Goal: Information Seeking & Learning: Learn about a topic

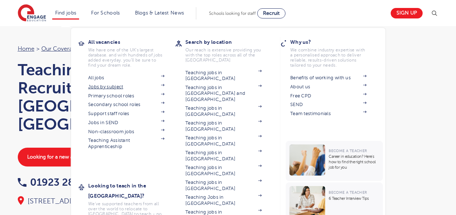
scroll to position [38, 0]
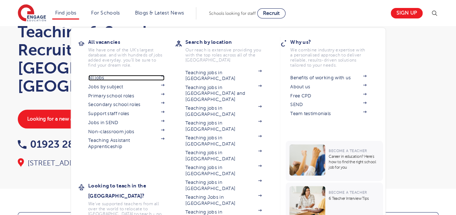
click at [106, 77] on link "All jobs" at bounding box center [126, 78] width 76 height 6
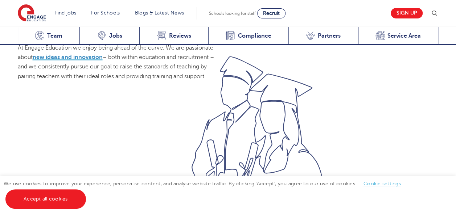
scroll to position [558, 0]
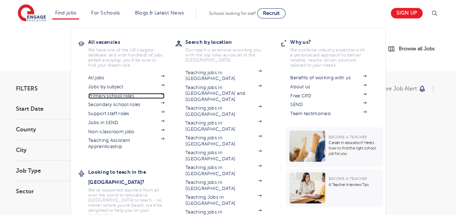
click at [112, 98] on link "Primary school roles" at bounding box center [126, 96] width 76 height 6
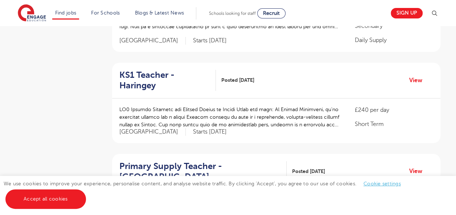
scroll to position [234, 0]
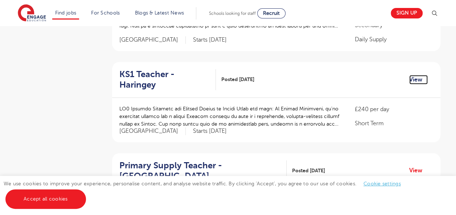
click at [413, 75] on link "View" at bounding box center [418, 79] width 18 height 9
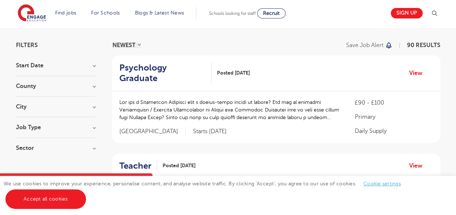
scroll to position [44, 0]
click at [93, 101] on section "Start Date September 89 [DATE] Show more County [GEOGRAPHIC_DATA] 22 [GEOGRAPHI…" at bounding box center [56, 110] width 80 height 96
click at [92, 106] on h3 "City" at bounding box center [56, 107] width 80 height 6
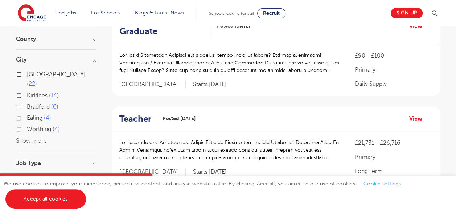
scroll to position [92, 0]
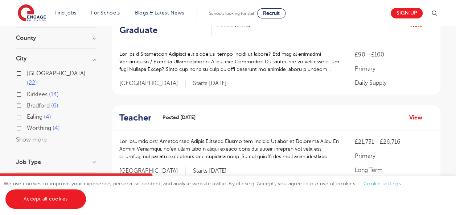
click at [27, 112] on label "Ealing 4" at bounding box center [39, 116] width 24 height 9
click at [27, 114] on input "Ealing 4" at bounding box center [29, 116] width 5 height 5
checkbox input "true"
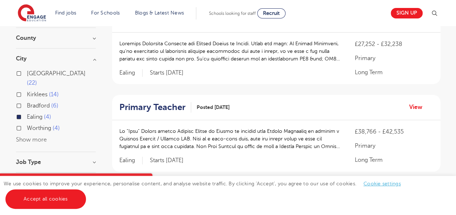
click at [36, 137] on button "Show more" at bounding box center [31, 140] width 31 height 7
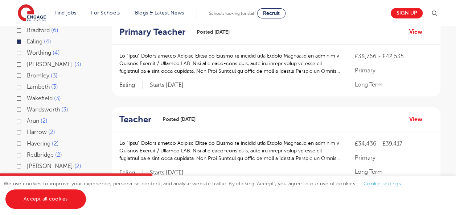
scroll to position [168, 0]
click at [27, 127] on label "Harrow 2" at bounding box center [41, 131] width 28 height 9
click at [27, 129] on input "Harrow 2" at bounding box center [29, 131] width 5 height 5
checkbox input "true"
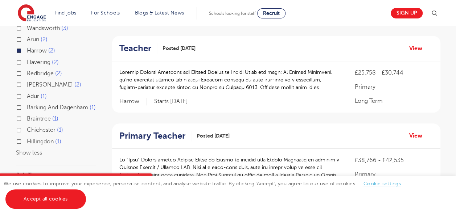
scroll to position [249, 0]
click at [27, 139] on label "Hillingdon 1" at bounding box center [44, 141] width 34 height 9
click at [27, 139] on input "Hillingdon 1" at bounding box center [29, 140] width 5 height 5
checkbox input "true"
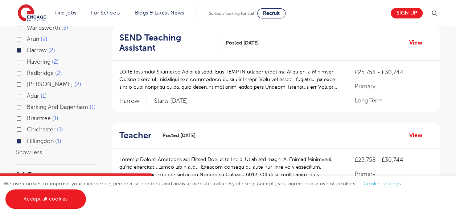
click at [27, 116] on label "Braintree 1" at bounding box center [43, 118] width 32 height 9
click at [27, 116] on input "Braintree 1" at bounding box center [29, 117] width 5 height 5
checkbox input "true"
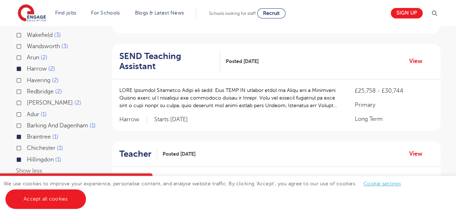
scroll to position [220, 0]
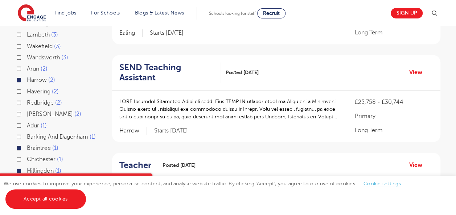
click at [27, 132] on label "Barking And Dagenham 1" at bounding box center [61, 136] width 69 height 9
click at [27, 134] on input "Barking And Dagenham 1" at bounding box center [29, 136] width 5 height 5
checkbox input "true"
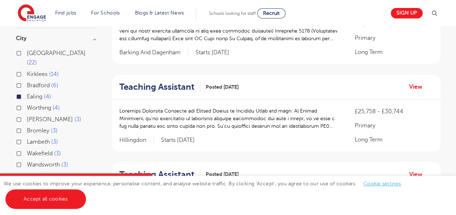
scroll to position [111, 0]
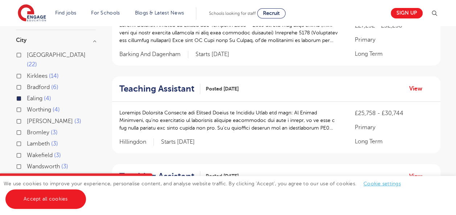
click at [20, 117] on div "Brent 3" at bounding box center [56, 122] width 80 height 11
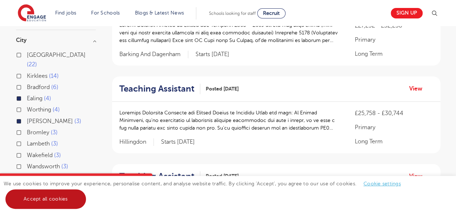
click at [53, 206] on link "Accept all cookies" at bounding box center [45, 200] width 81 height 20
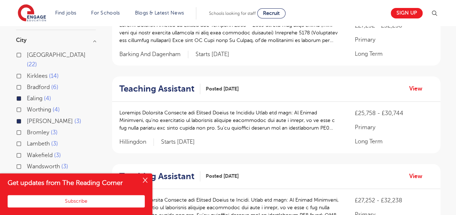
click at [146, 178] on button "Close" at bounding box center [145, 181] width 15 height 15
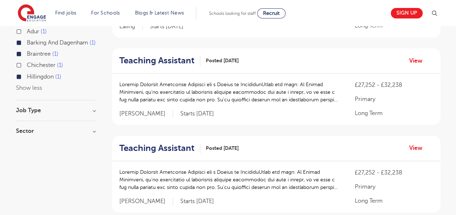
scroll to position [315, 0]
click at [93, 111] on h3 "Job Type" at bounding box center [56, 110] width 80 height 6
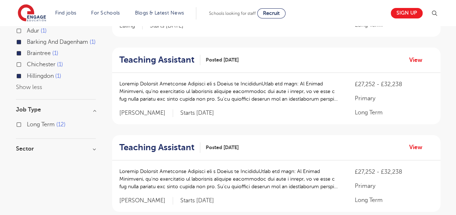
click at [93, 111] on h3 "Job Type" at bounding box center [56, 110] width 80 height 6
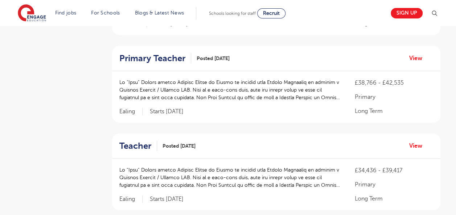
scroll to position [766, 0]
click at [414, 55] on link "View" at bounding box center [418, 57] width 18 height 9
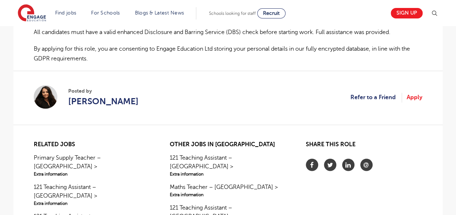
scroll to position [542, 0]
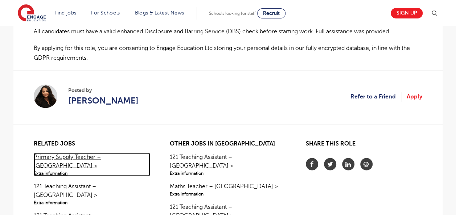
click at [54, 153] on link "Primary Supply Teacher – Hertsmere > Extra information" at bounding box center [92, 165] width 116 height 24
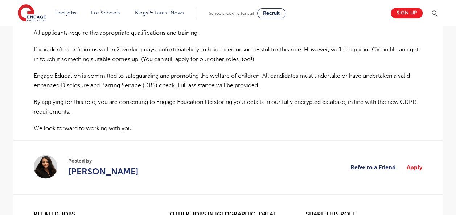
scroll to position [513, 0]
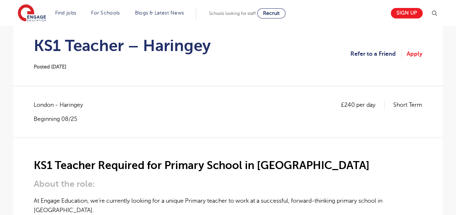
scroll to position [69, 0]
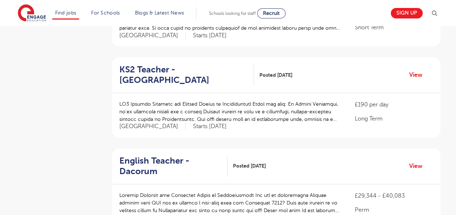
scroll to position [421, 0]
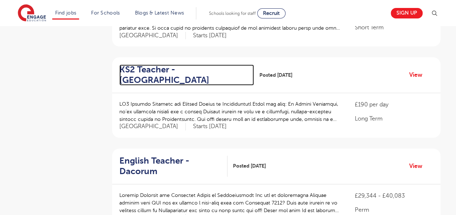
click at [150, 65] on h2 "KS2 Teacher - Broxbourne" at bounding box center [183, 75] width 129 height 21
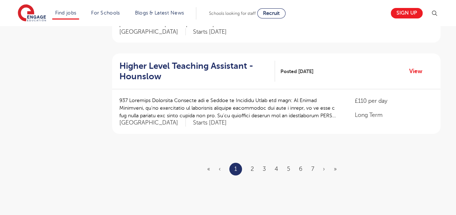
scroll to position [882, 0]
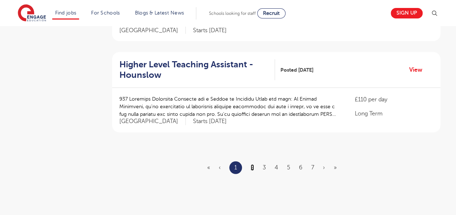
click at [252, 165] on link "2" at bounding box center [252, 168] width 3 height 7
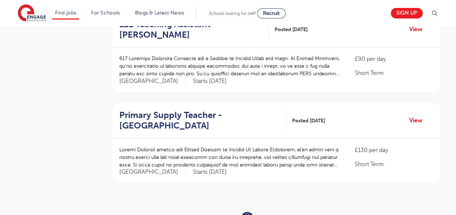
scroll to position [820, 0]
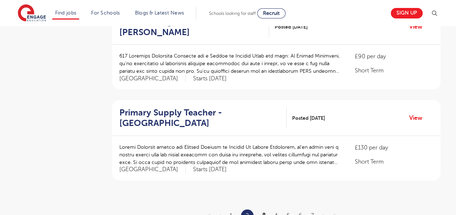
click at [263, 213] on link "3" at bounding box center [263, 216] width 3 height 7
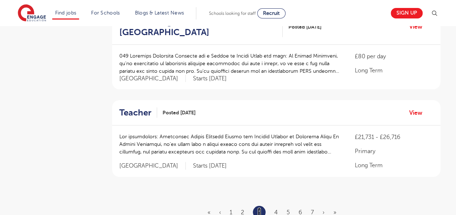
scroll to position [0, 0]
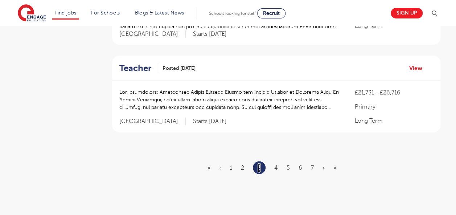
scroll to position [866, 0]
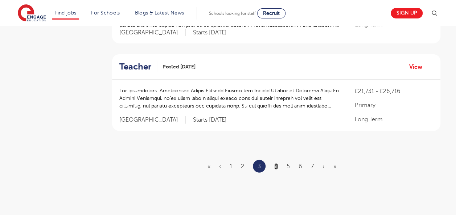
click at [276, 164] on link "4" at bounding box center [276, 167] width 4 height 7
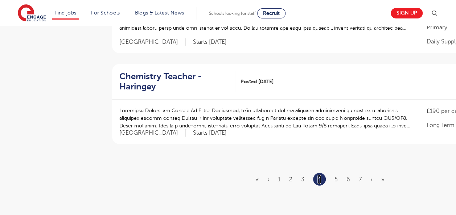
scroll to position [911, 0]
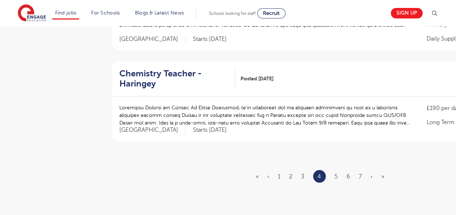
click at [334, 172] on li "5" at bounding box center [335, 176] width 3 height 9
click at [337, 174] on link "5" at bounding box center [335, 177] width 3 height 7
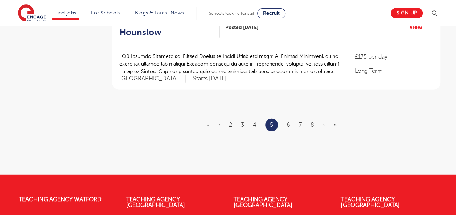
scroll to position [0, 0]
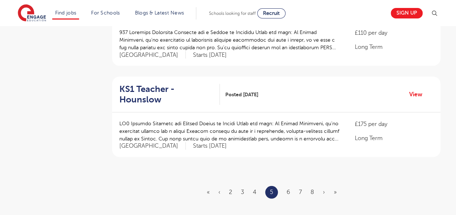
scroll to position [844, 0]
click at [287, 189] on link "6" at bounding box center [288, 192] width 4 height 7
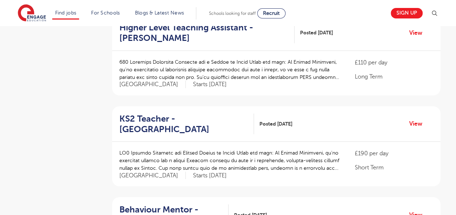
scroll to position [724, 0]
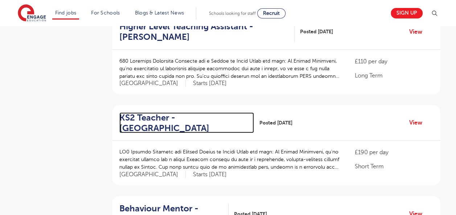
click at [147, 113] on h2 "KS2 Teacher - Hillingdon" at bounding box center [183, 123] width 129 height 21
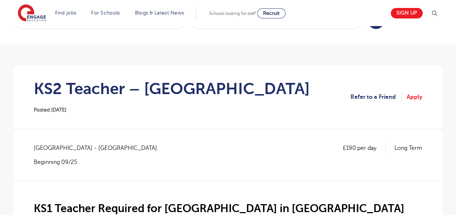
scroll to position [28, 0]
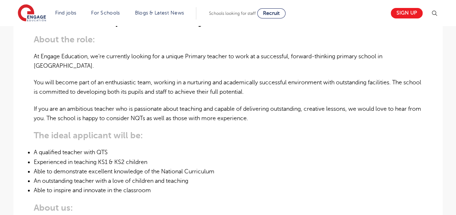
scroll to position [228, 0]
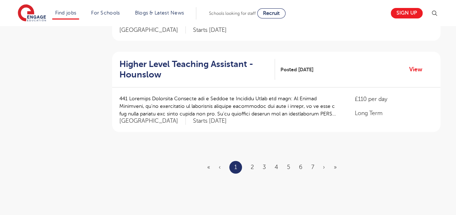
scroll to position [878, 0]
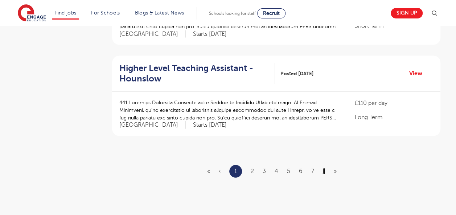
click at [323, 168] on link "›" at bounding box center [324, 171] width 2 height 7
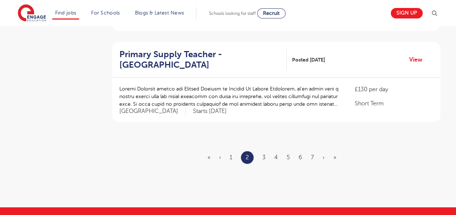
scroll to position [0, 0]
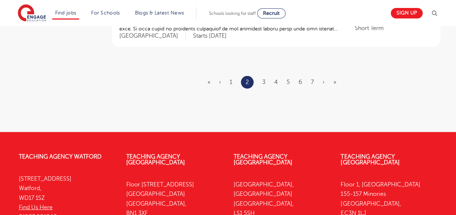
scroll to position [977, 0]
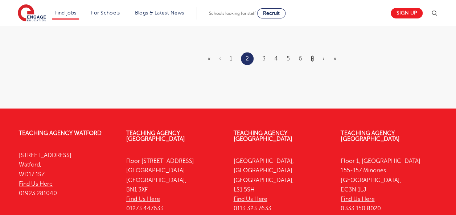
click at [313, 55] on link "7" at bounding box center [312, 58] width 3 height 7
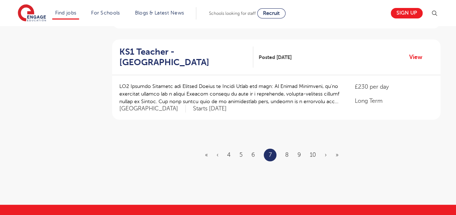
scroll to position [901, 0]
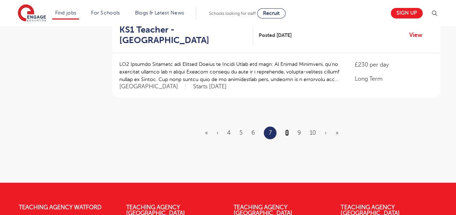
click at [287, 130] on link "8" at bounding box center [287, 133] width 4 height 7
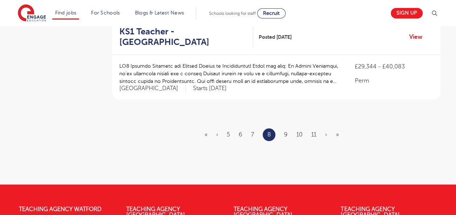
scroll to position [0, 0]
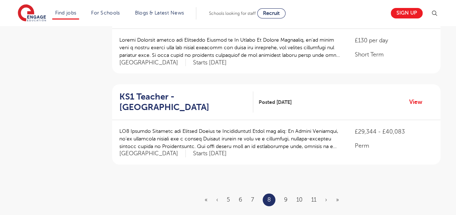
scroll to position [838, 0]
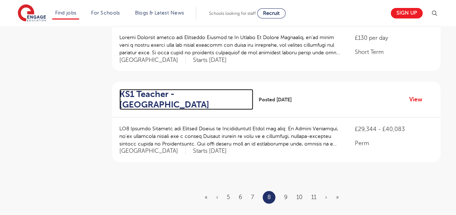
click at [199, 89] on h2 "KS1 Teacher - Watford" at bounding box center [183, 99] width 128 height 21
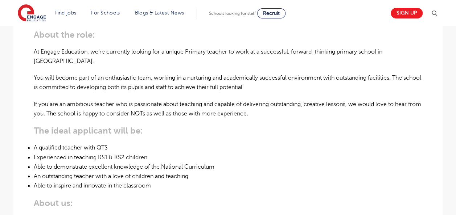
scroll to position [220, 0]
click at [179, 149] on li "A qualified teacher with QTS" at bounding box center [228, 148] width 388 height 9
